Goal: Information Seeking & Learning: Learn about a topic

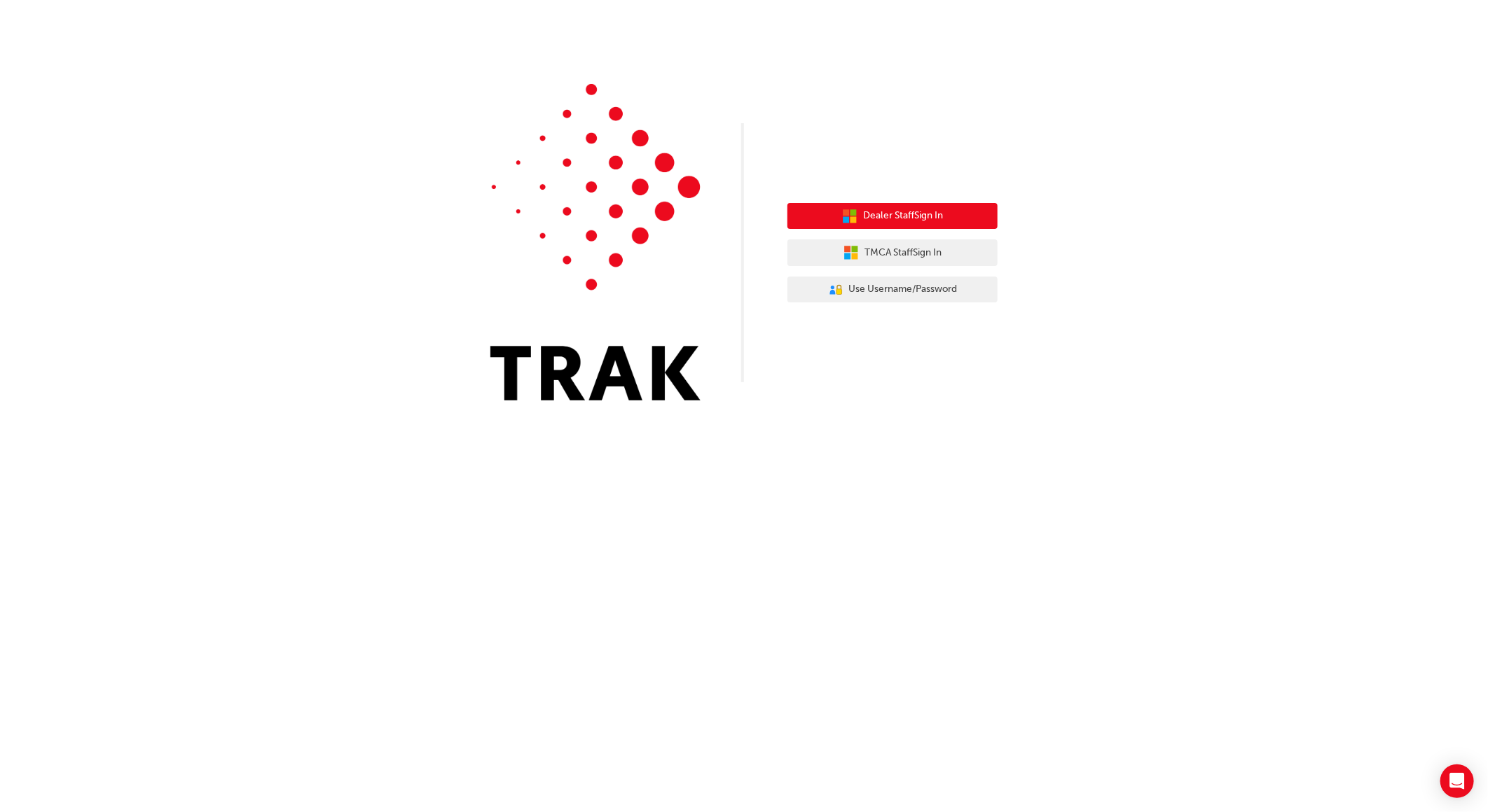
click at [880, 226] on button "Dealer Staff Sign In" at bounding box center [892, 216] width 210 height 27
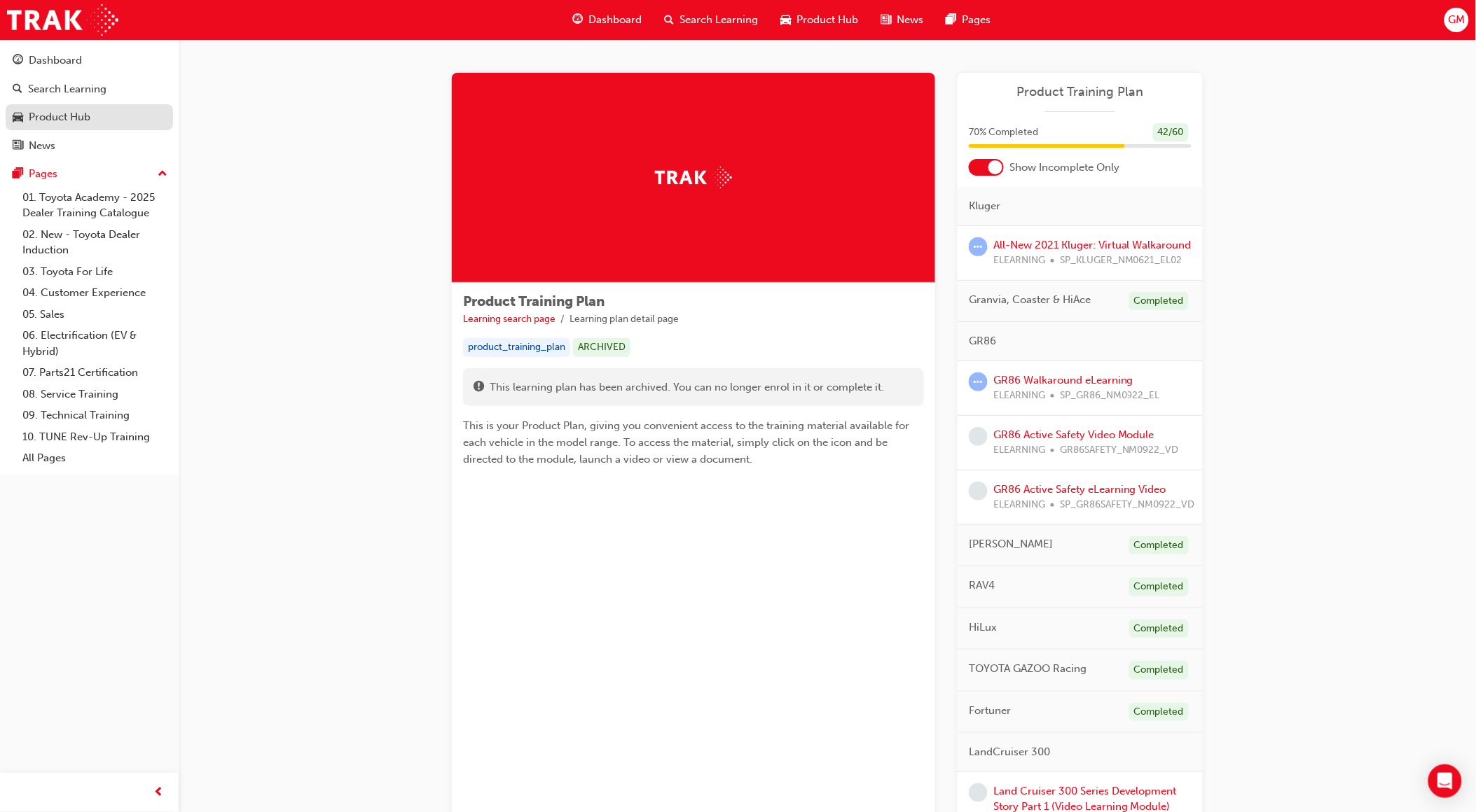
click at [109, 119] on div "Product Hub" at bounding box center [89, 118] width 153 height 17
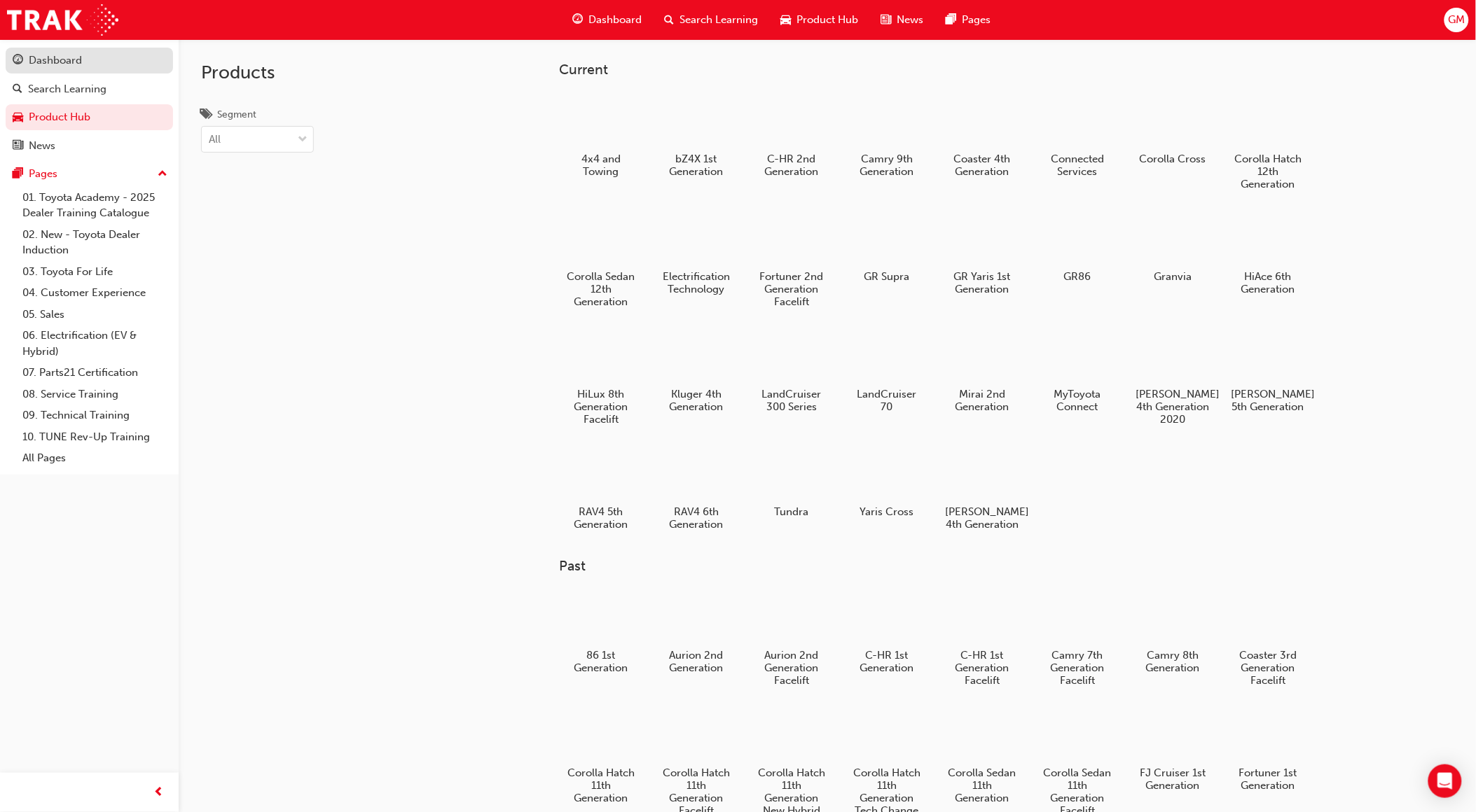
click at [82, 65] on div "Dashboard" at bounding box center [89, 61] width 153 height 17
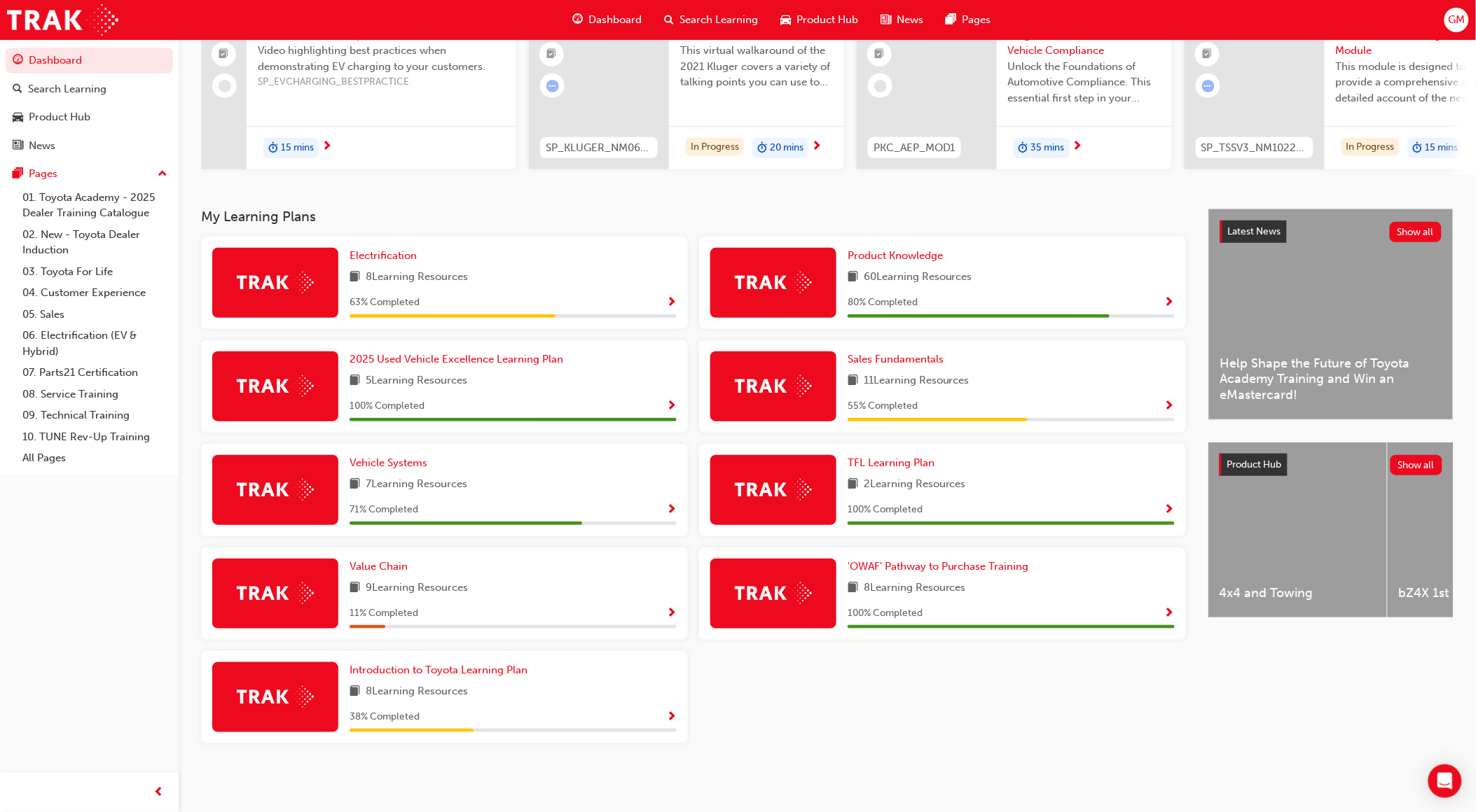
scroll to position [152, 0]
click at [916, 253] on span "Product Knowledge" at bounding box center [895, 256] width 96 height 13
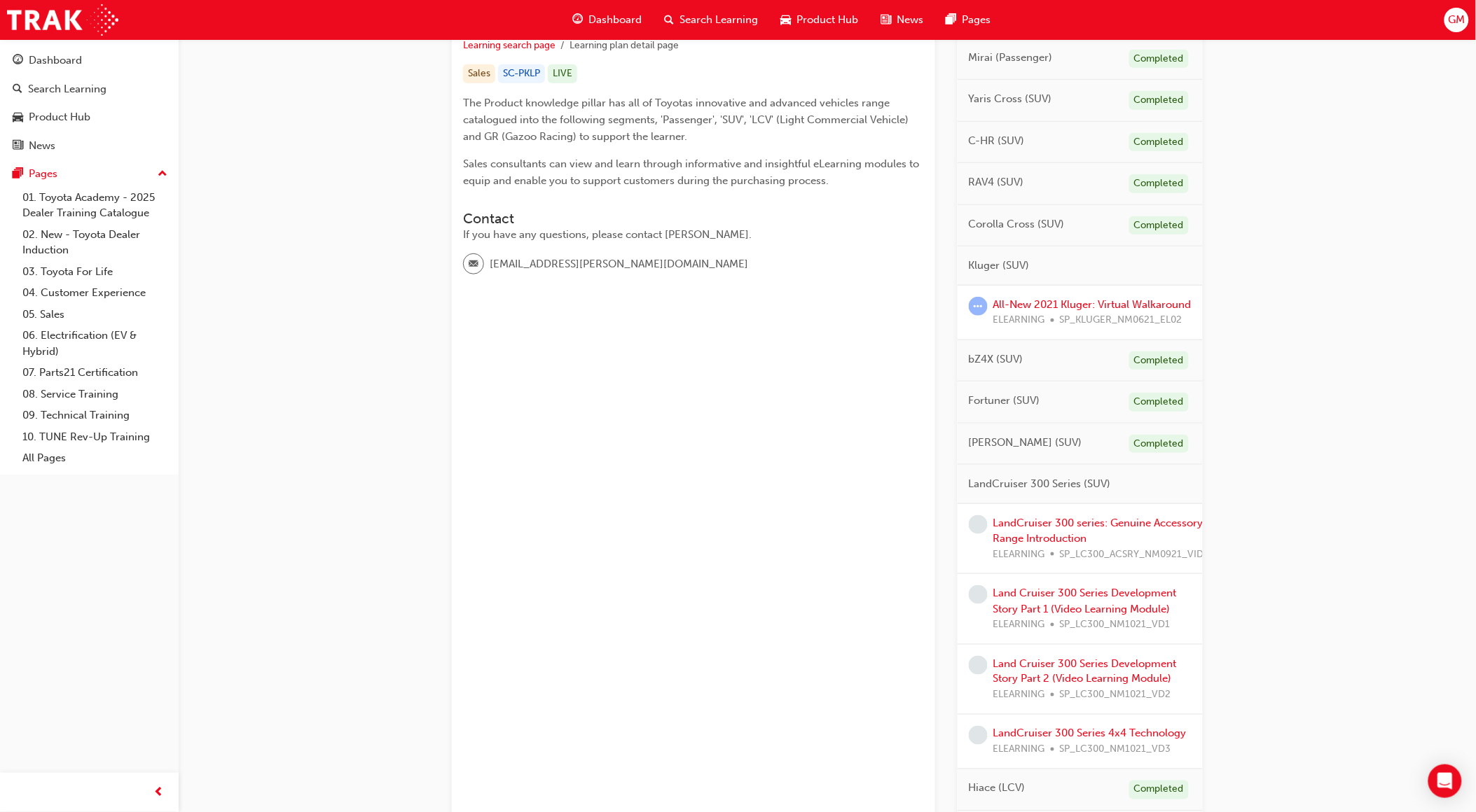
scroll to position [311, 0]
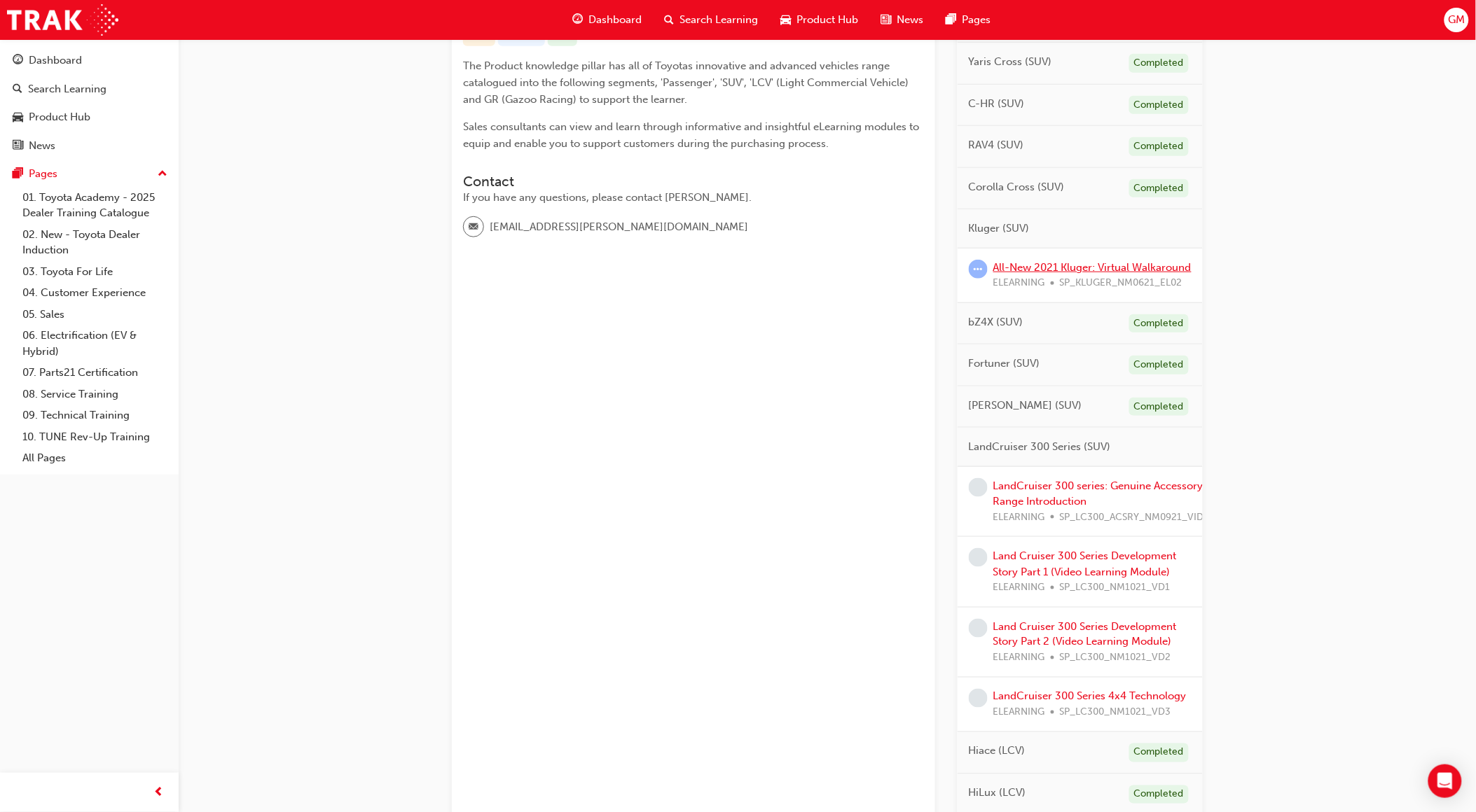
click at [1062, 273] on link "All-New 2021 Kluger: Virtual Walkaround" at bounding box center [1092, 268] width 198 height 13
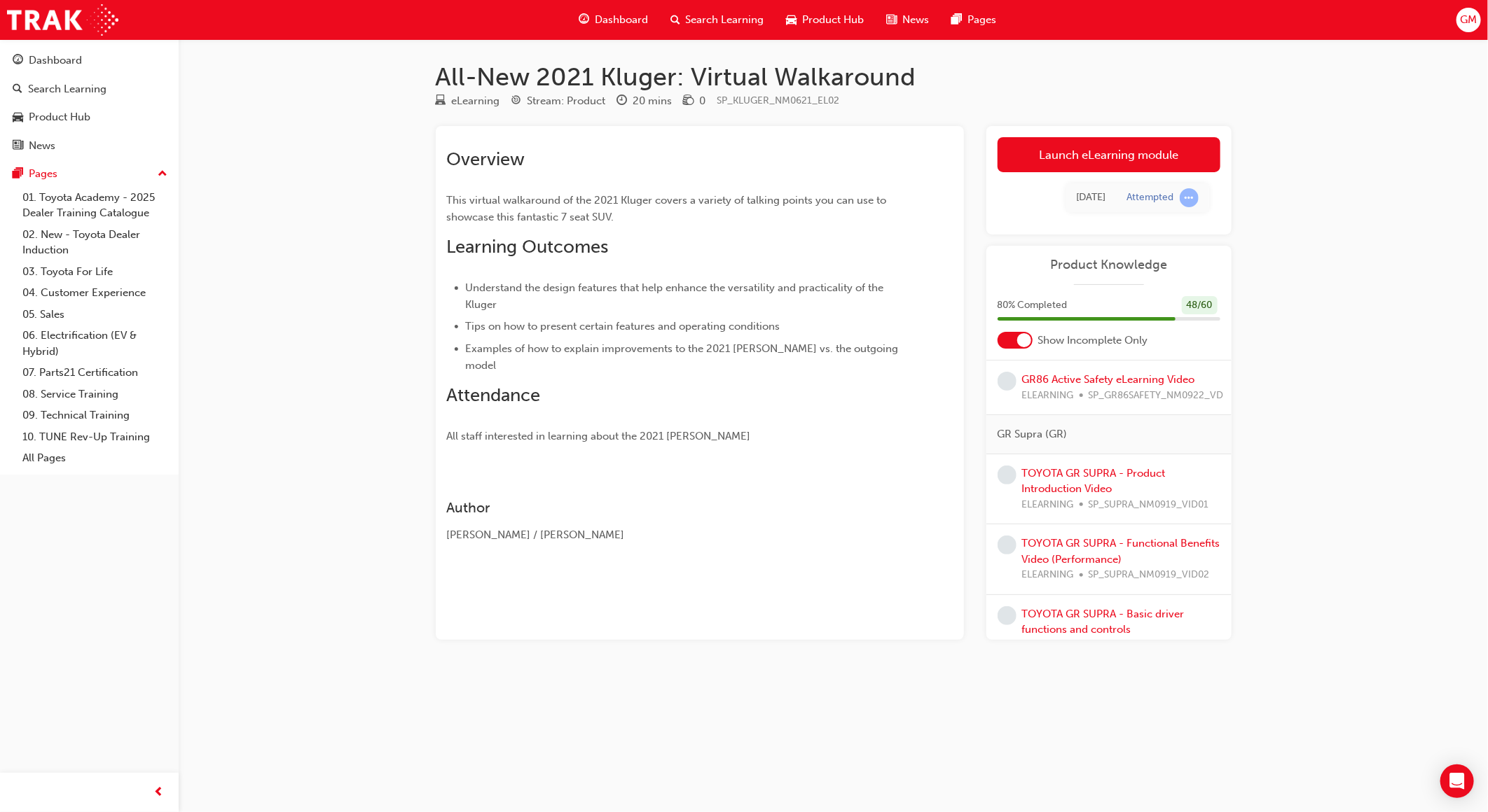
scroll to position [1475, 0]
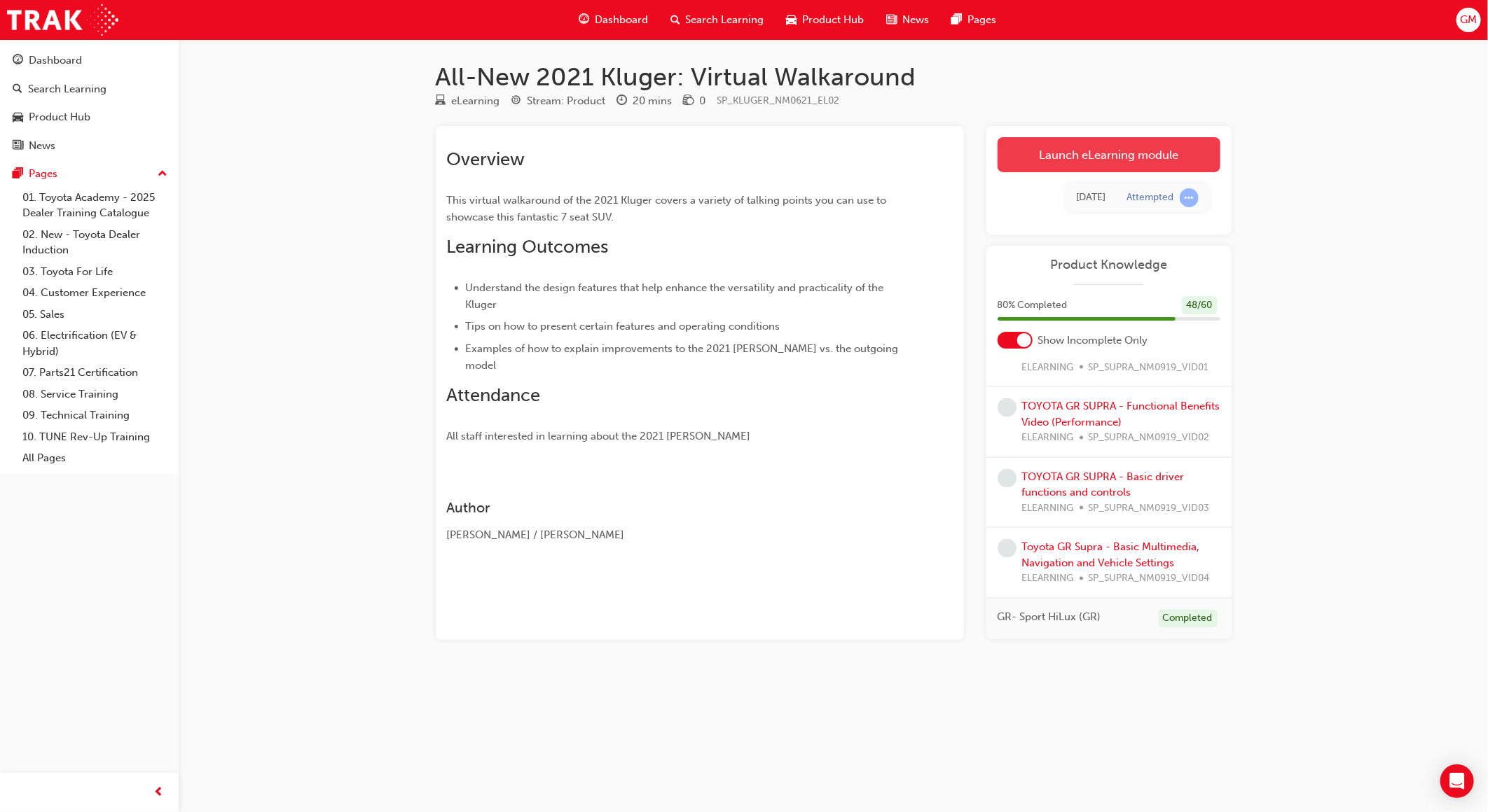
click at [1085, 144] on link "Launch eLearning module" at bounding box center [1109, 155] width 223 height 35
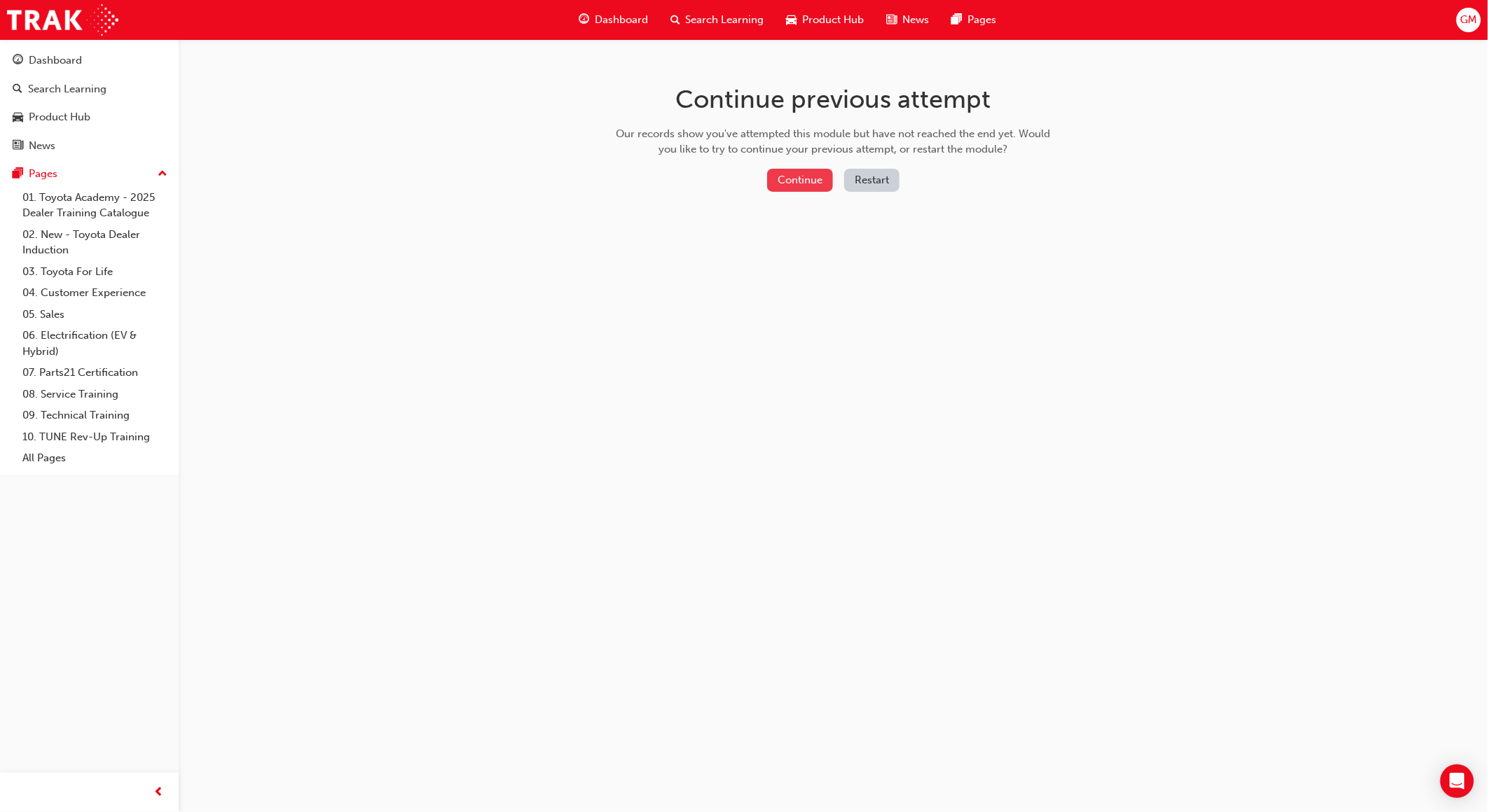
click at [789, 178] on button "Continue" at bounding box center [800, 180] width 66 height 23
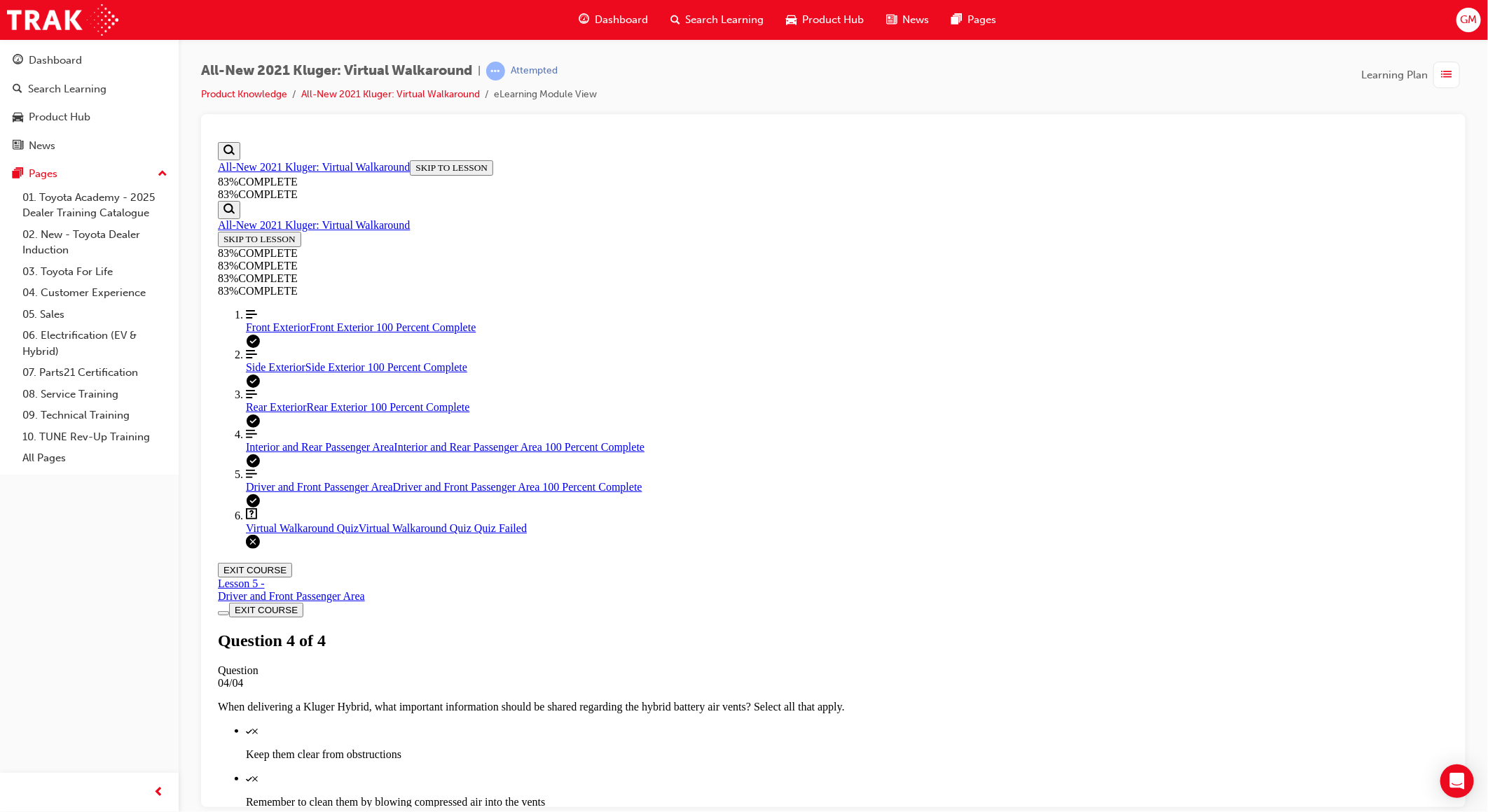
scroll to position [53, 0]
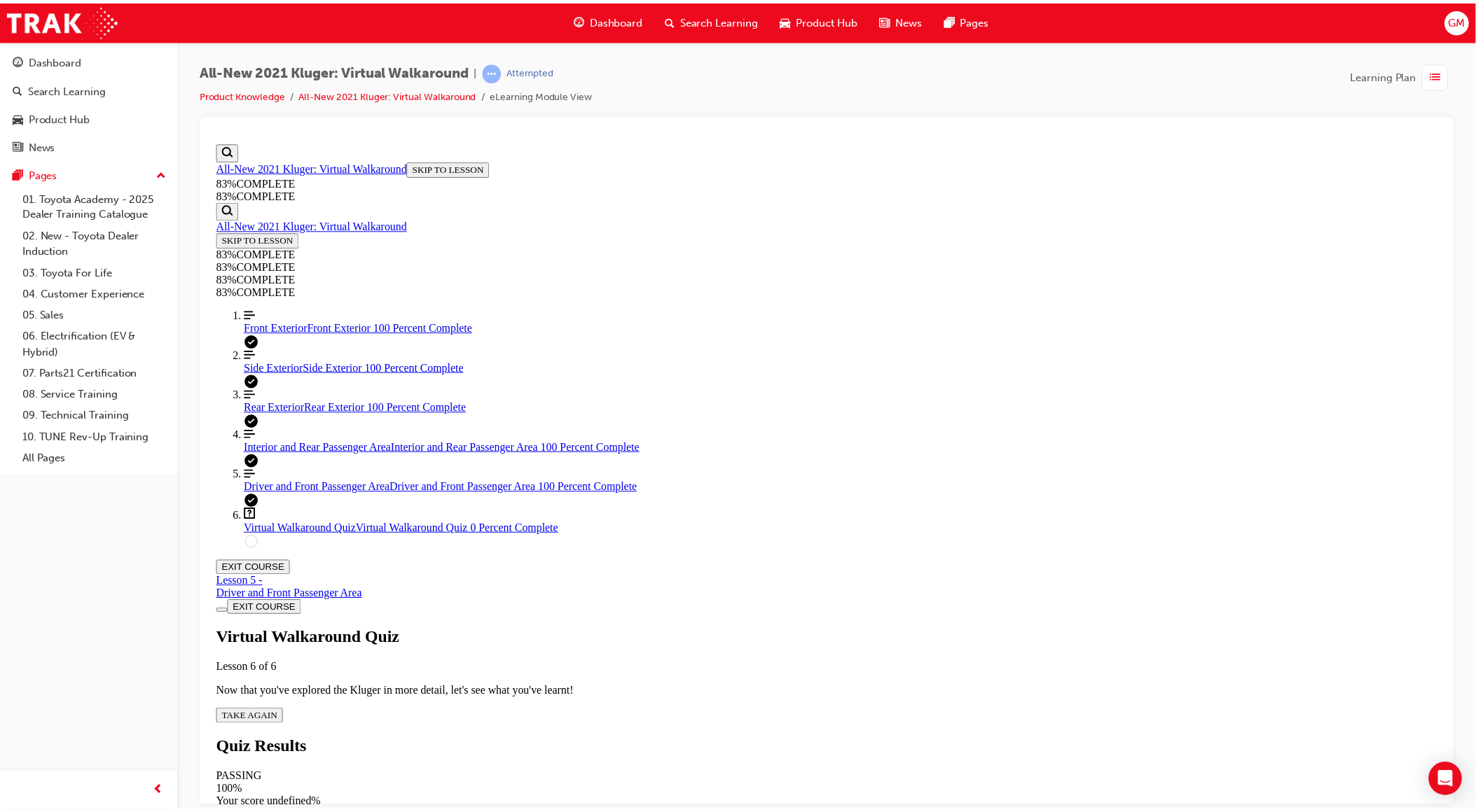
scroll to position [51, 0]
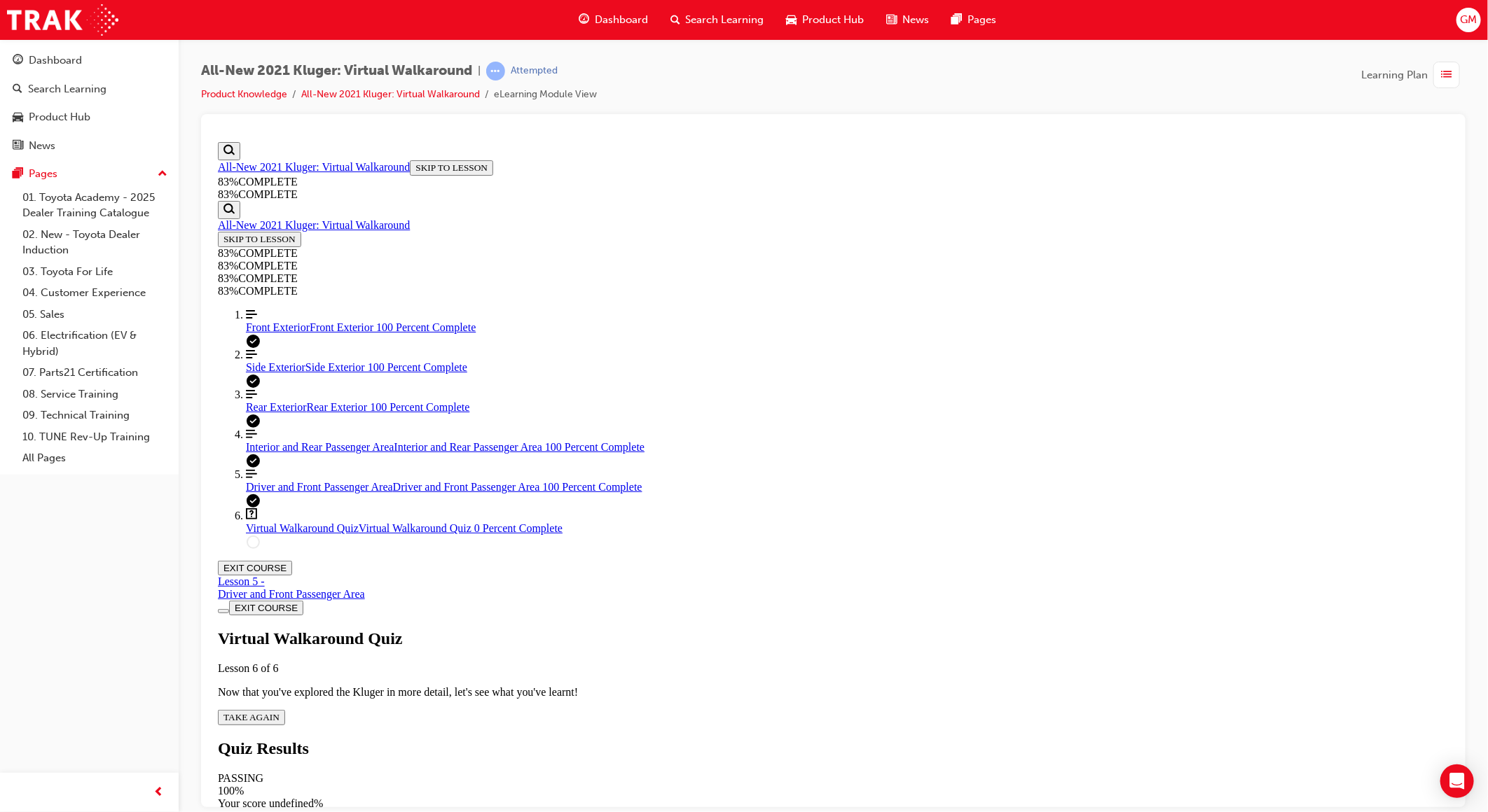
click at [740, 629] on div "Virtual Walkaround Quiz Lesson 6 of 6 Now that you've explored the Kluger in mo…" at bounding box center [832, 677] width 1231 height 96
click at [279, 712] on span "TAKE AGAIN" at bounding box center [250, 717] width 56 height 10
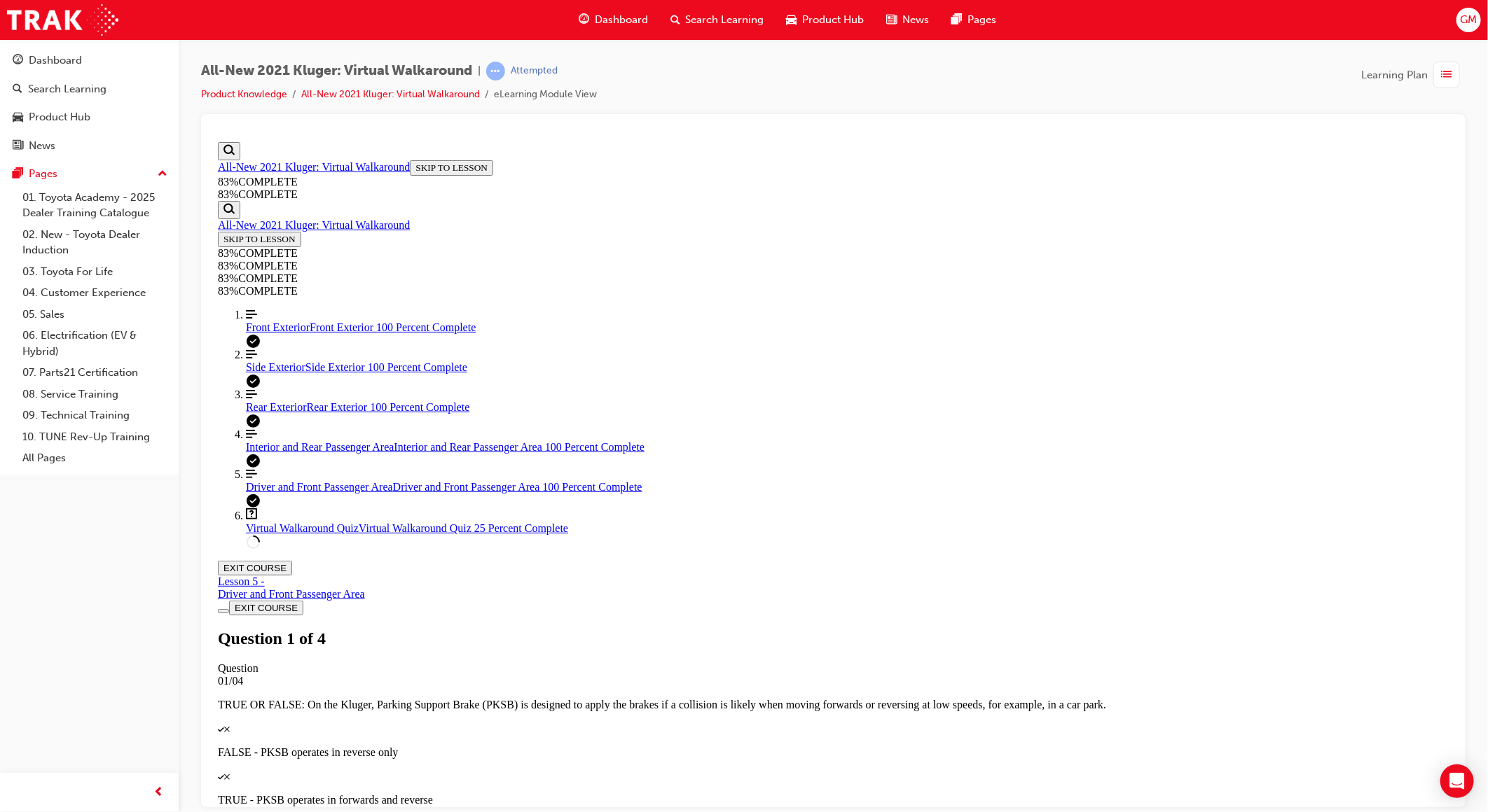
click at [278, 100] on li "Product Knowledge" at bounding box center [251, 95] width 100 height 16
click at [275, 92] on link "Product Knowledge" at bounding box center [244, 94] width 86 height 12
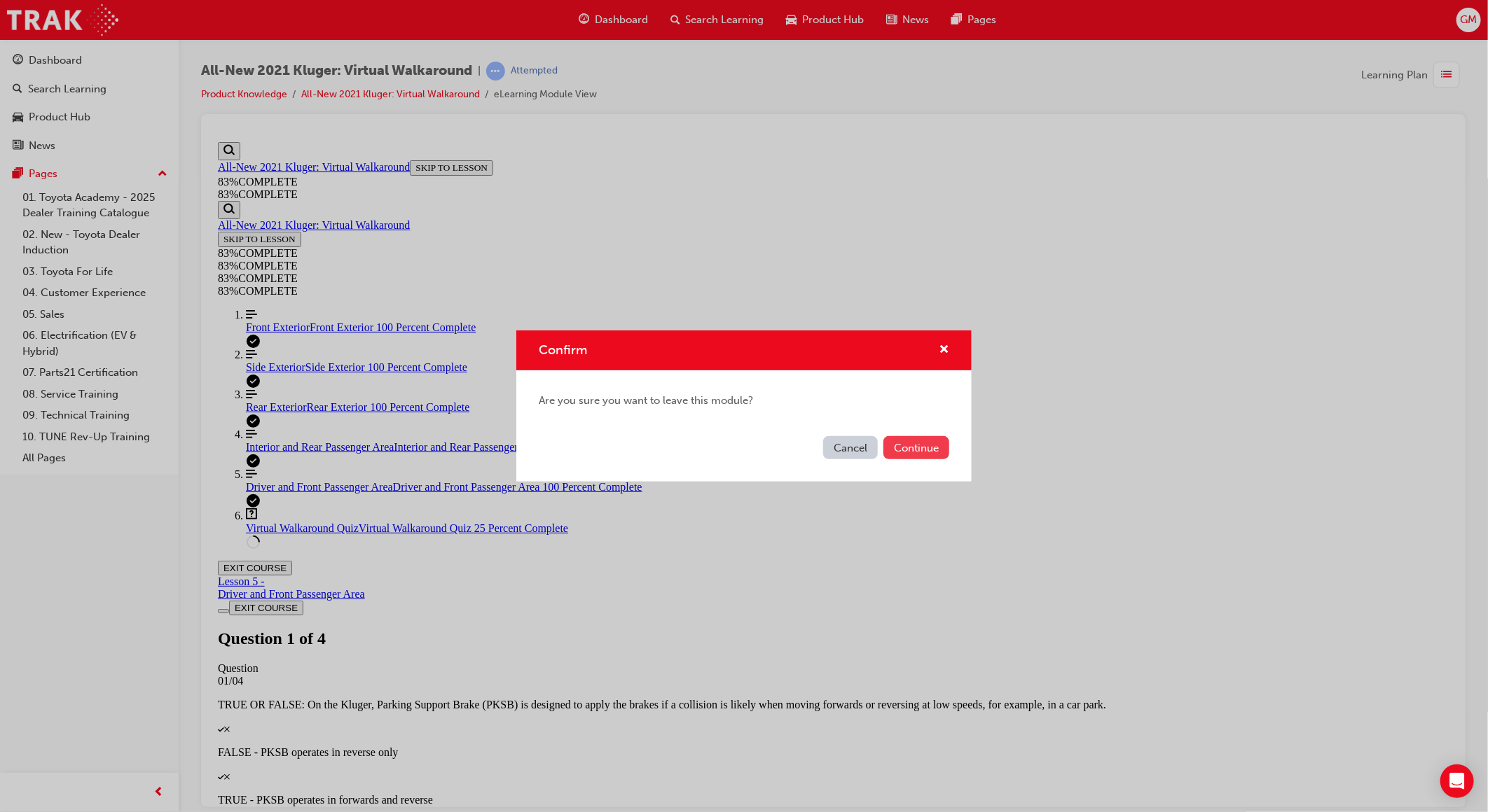
click at [928, 451] on button "Continue" at bounding box center [916, 447] width 66 height 23
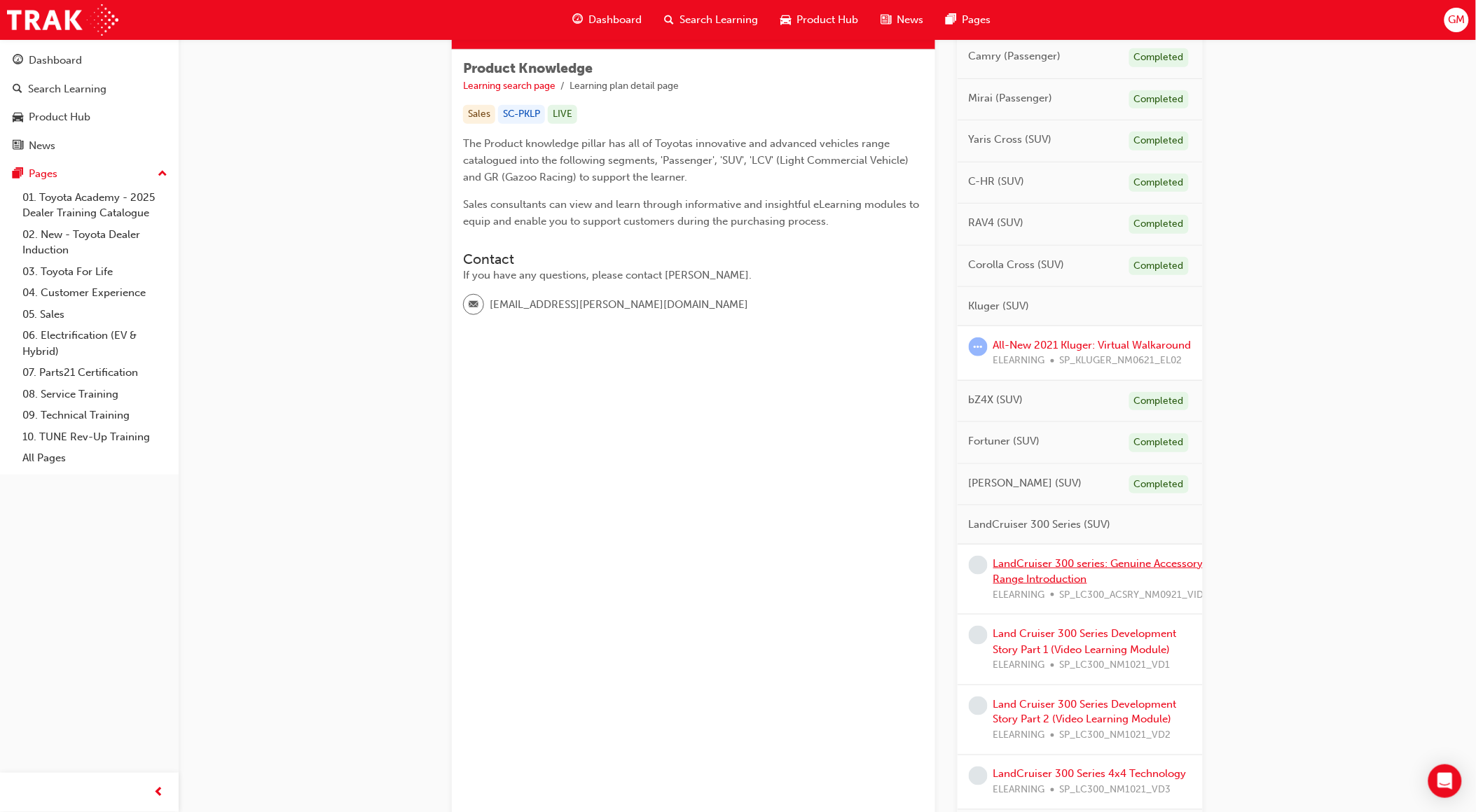
scroll to position [311, 0]
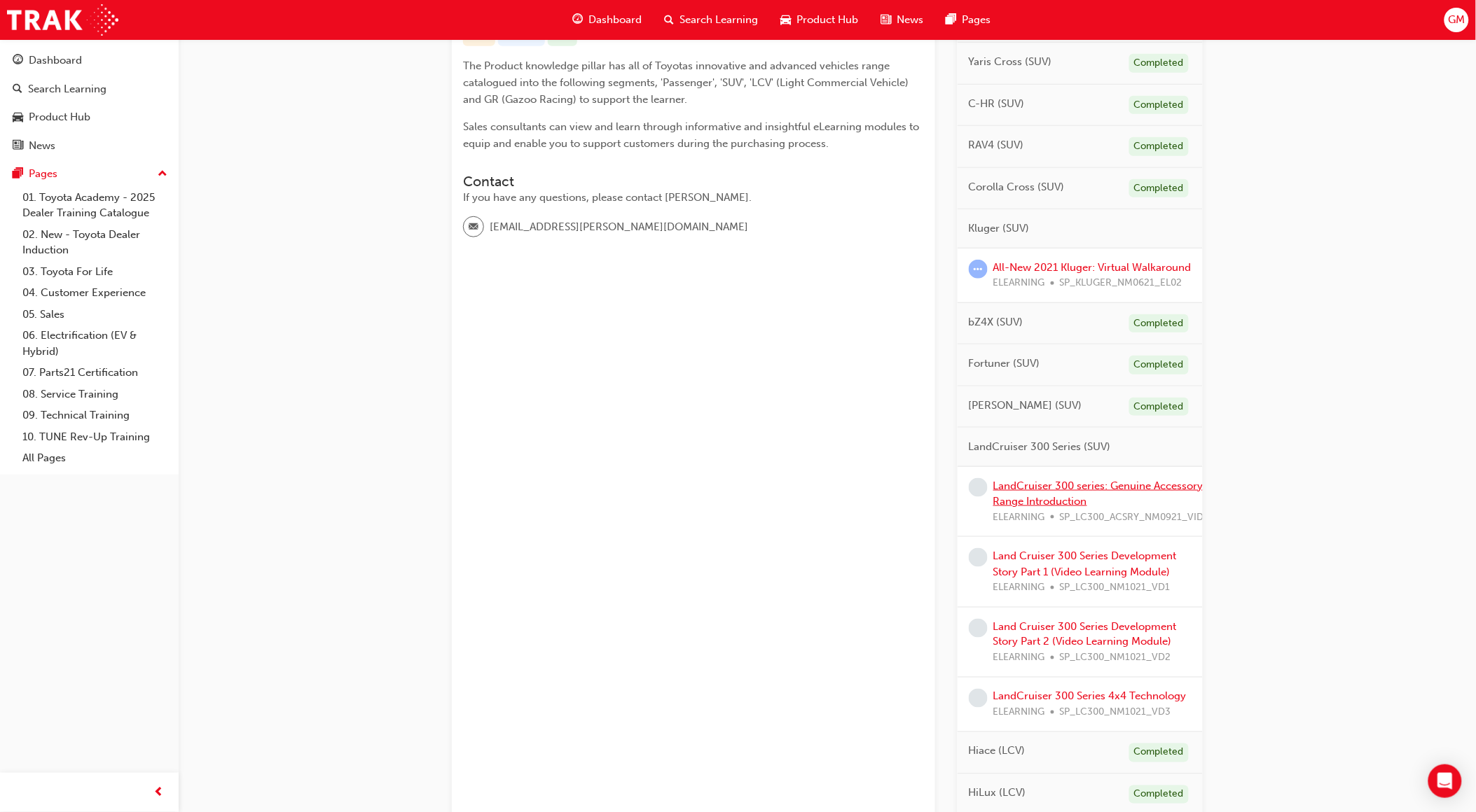
click at [1104, 507] on link "LandCruiser 300 series: Genuine Accessory Range Introduction" at bounding box center [1098, 494] width 210 height 28
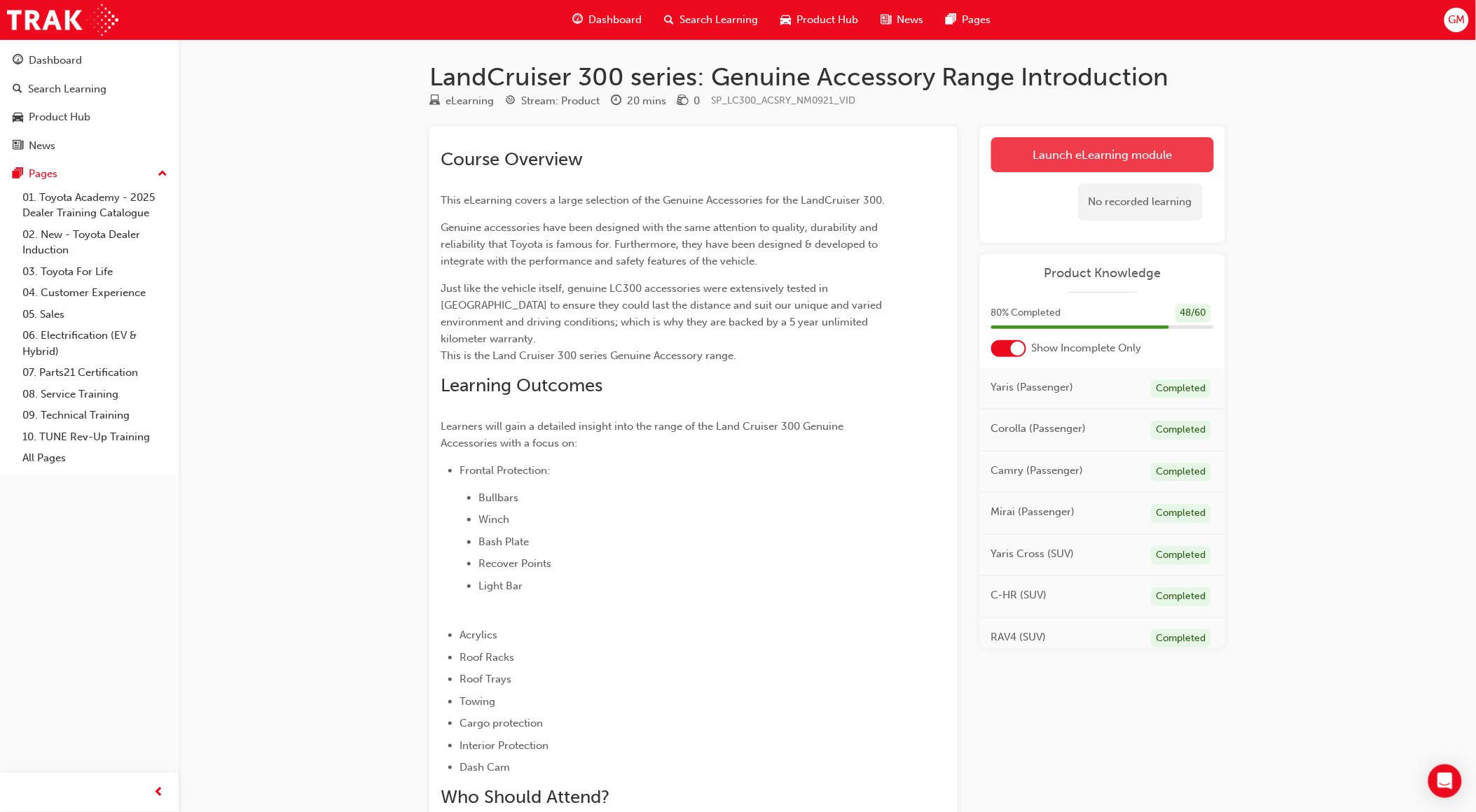
click at [1032, 163] on link "Launch eLearning module" at bounding box center [1103, 155] width 223 height 35
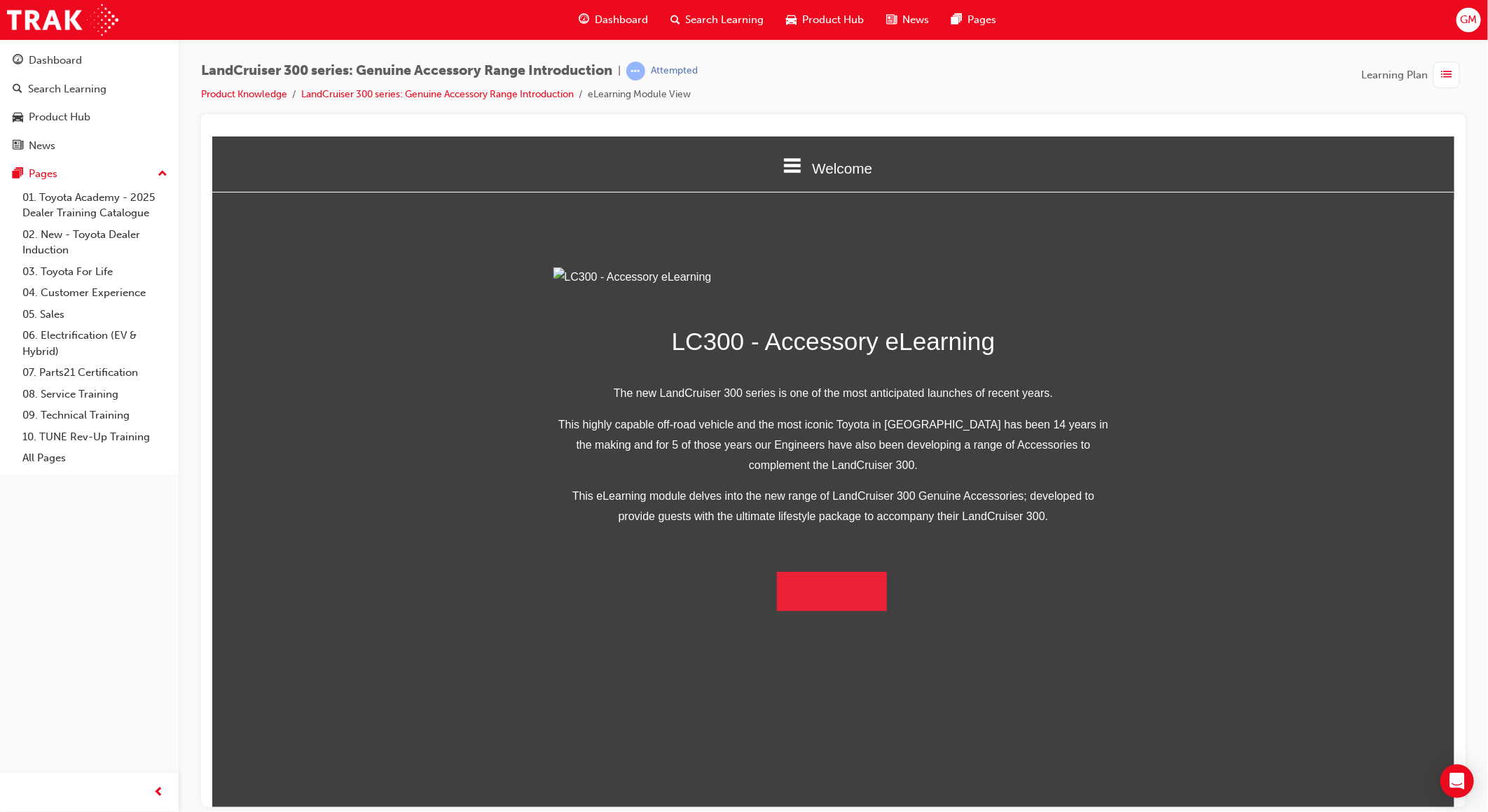
scroll to position [99, 0]
click at [849, 611] on button "Begin Module" at bounding box center [831, 591] width 111 height 39
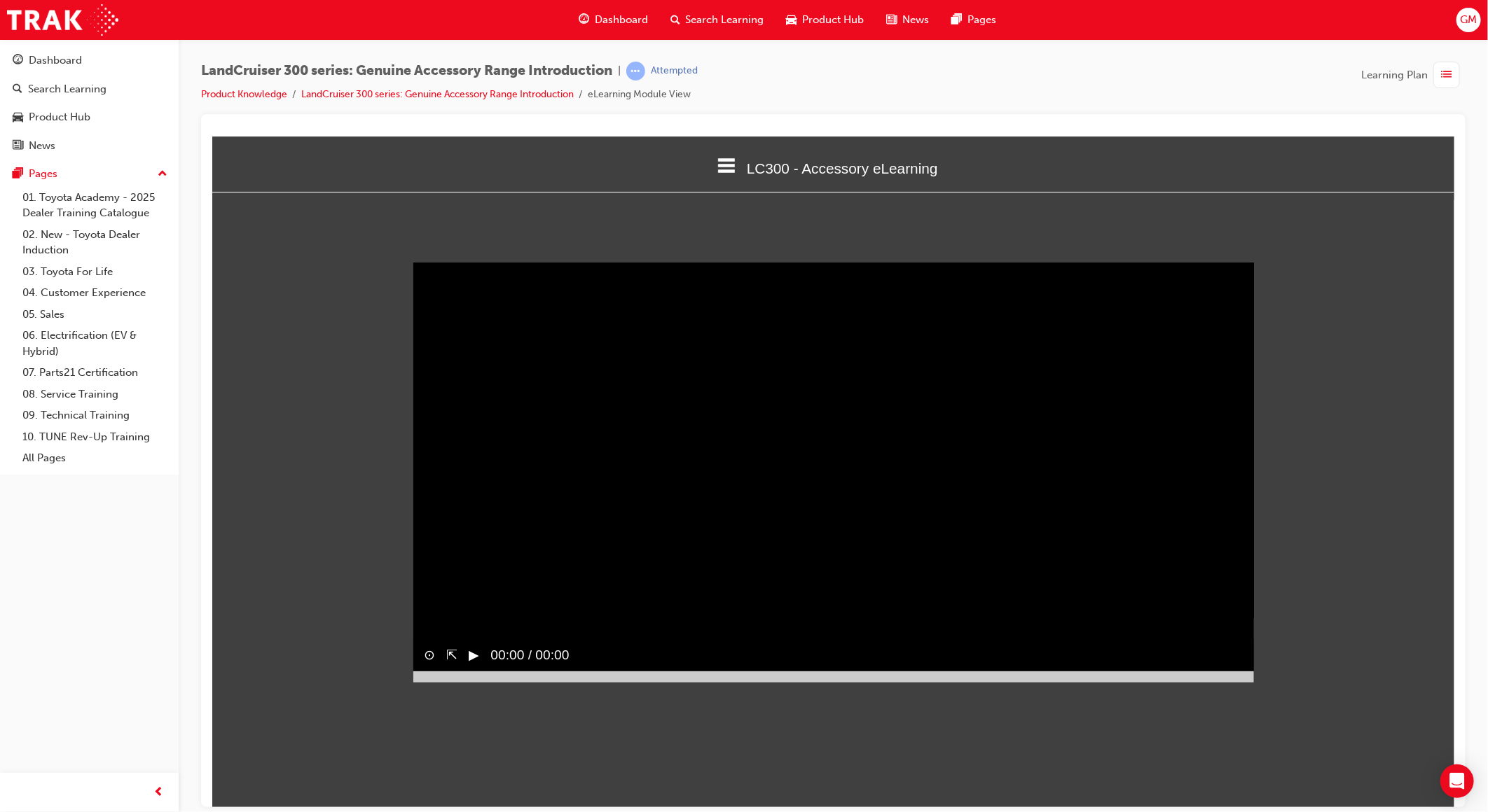
scroll to position [0, 0]
click at [433, 497] on video "Sorry, your browser does not support embedded videos. Download Instead" at bounding box center [833, 472] width 841 height 420
